Goal: Task Accomplishment & Management: Use online tool/utility

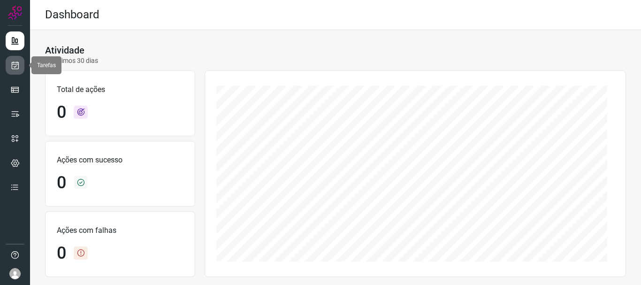
click at [19, 66] on icon at bounding box center [15, 65] width 10 height 9
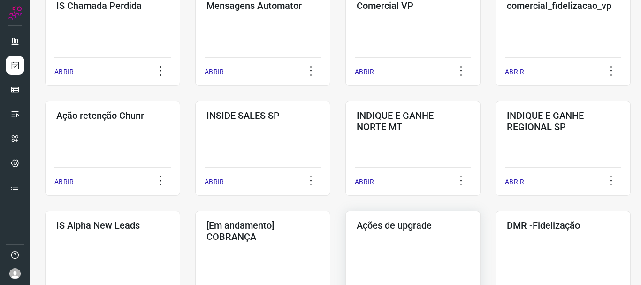
scroll to position [282, 0]
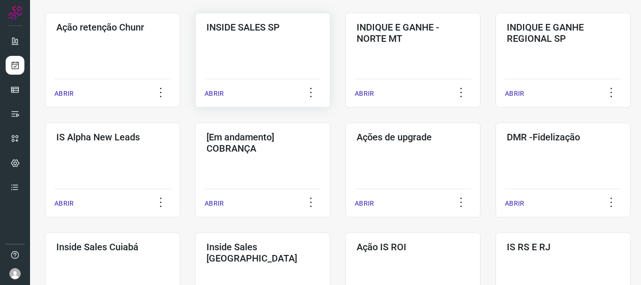
click at [225, 90] on div "ABRIR" at bounding box center [263, 90] width 116 height 23
